Goal: Task Accomplishment & Management: Manage account settings

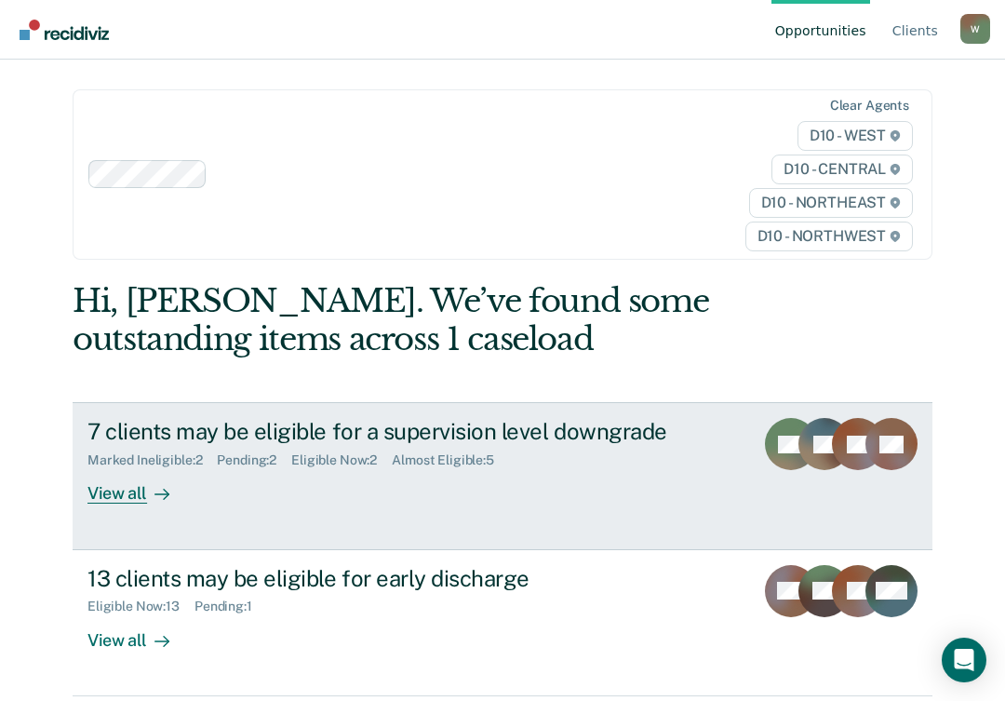
click at [252, 430] on div "7 clients may be eligible for a supervision level downgrade" at bounding box center [412, 431] width 651 height 27
